Goal: Task Accomplishment & Management: Use online tool/utility

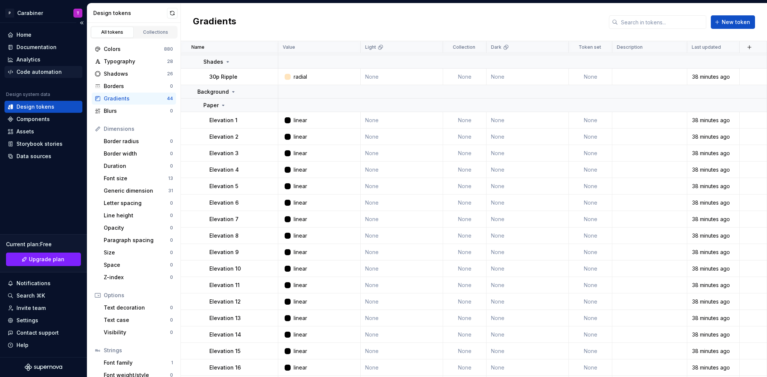
click at [23, 74] on div "Code automation" at bounding box center [38, 71] width 45 height 7
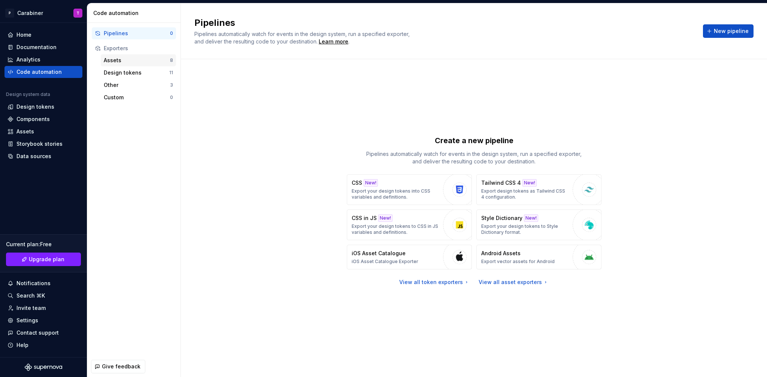
click at [116, 60] on div "Assets" at bounding box center [137, 60] width 66 height 7
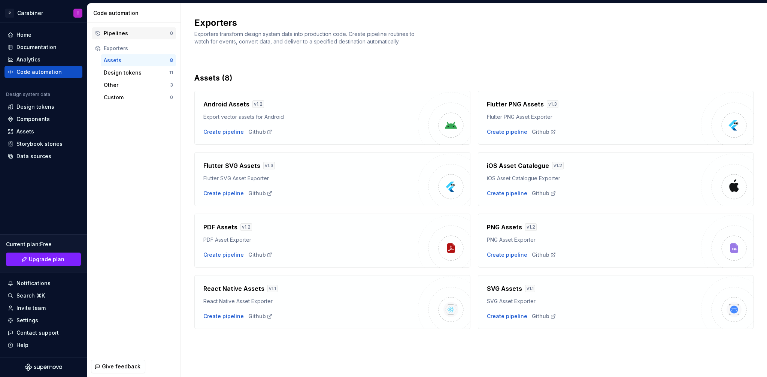
click at [112, 32] on div "Pipelines" at bounding box center [137, 33] width 66 height 7
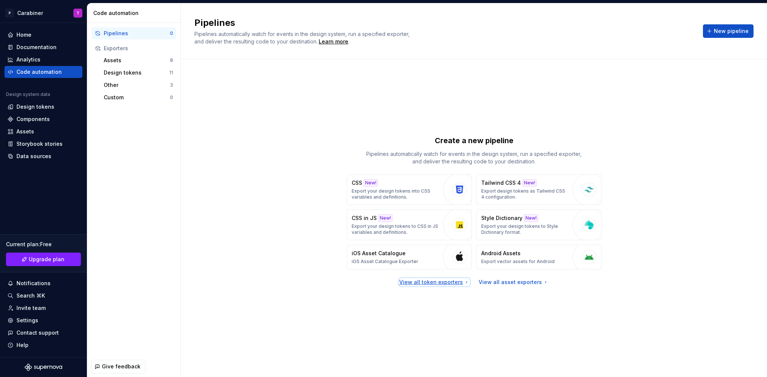
click at [448, 283] on div "View all token exporters" at bounding box center [434, 281] width 70 height 7
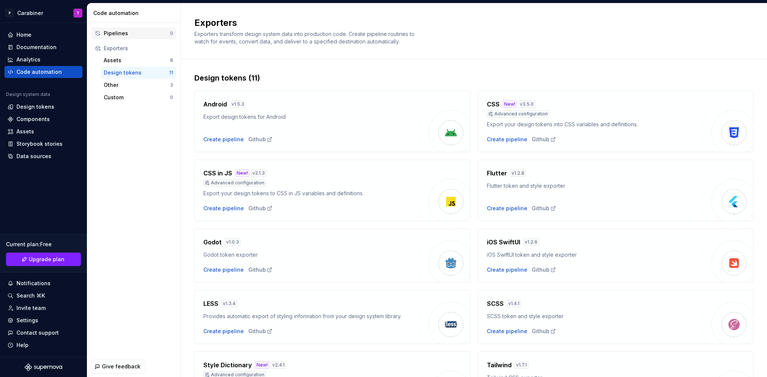
click at [116, 33] on div "Pipelines" at bounding box center [137, 33] width 66 height 7
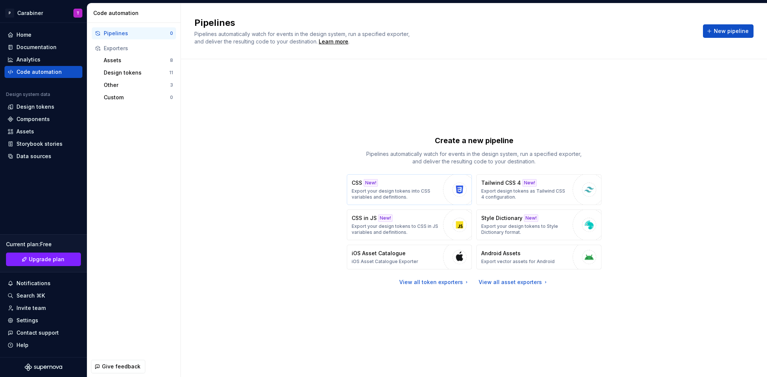
click at [367, 185] on div "New!" at bounding box center [371, 182] width 14 height 7
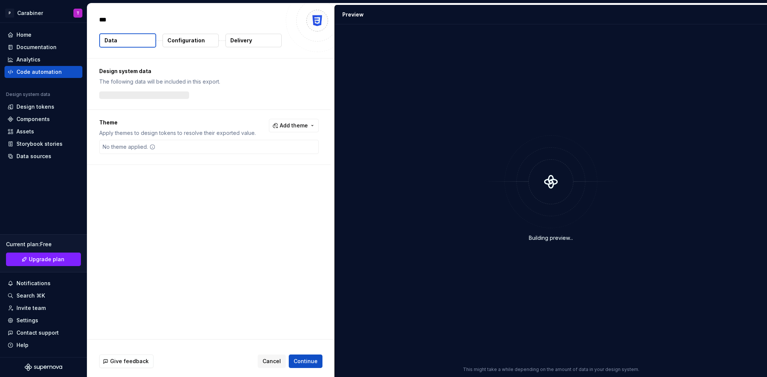
type textarea "*"
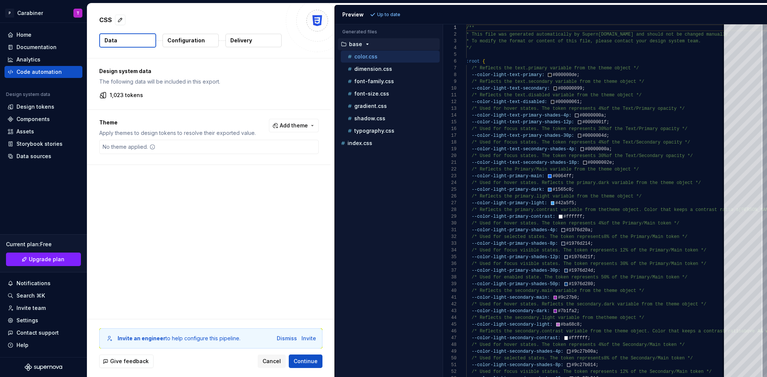
click at [245, 40] on p "Delivery" at bounding box center [241, 40] width 22 height 7
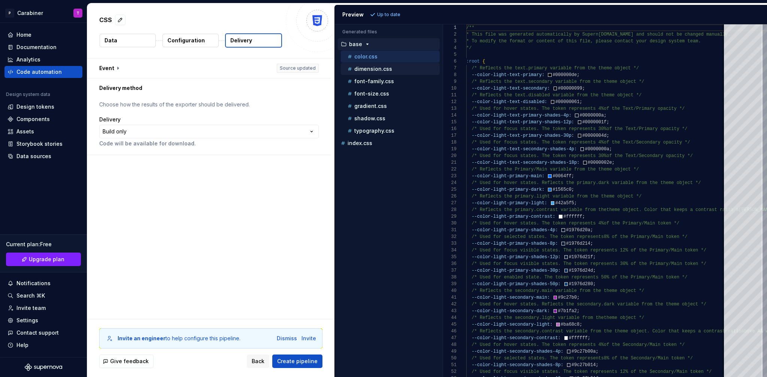
click at [365, 70] on p "dimension.css" at bounding box center [373, 69] width 38 height 6
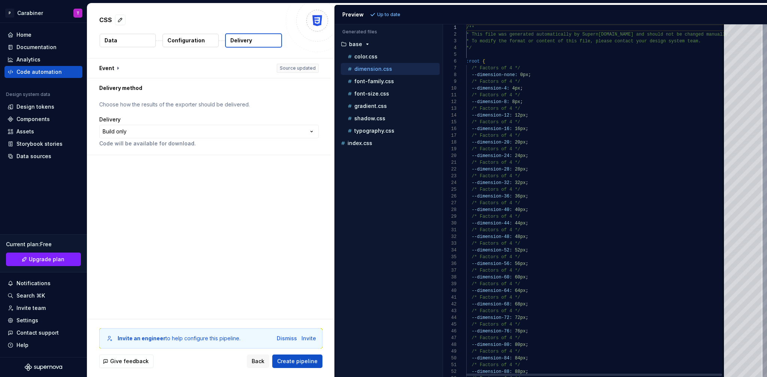
scroll to position [67, 0]
click at [363, 54] on p "color.css" at bounding box center [365, 57] width 23 height 6
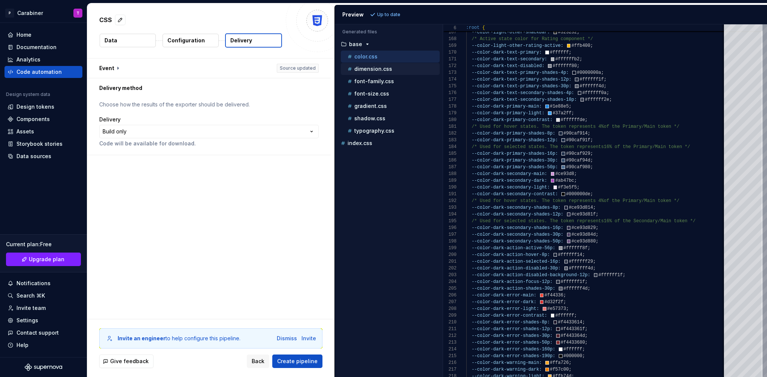
click at [369, 72] on div "dimension.css" at bounding box center [393, 68] width 94 height 7
type textarea "**********"
